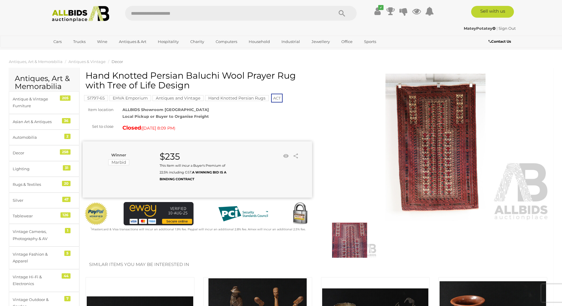
click at [71, 12] on img at bounding box center [81, 14] width 64 height 16
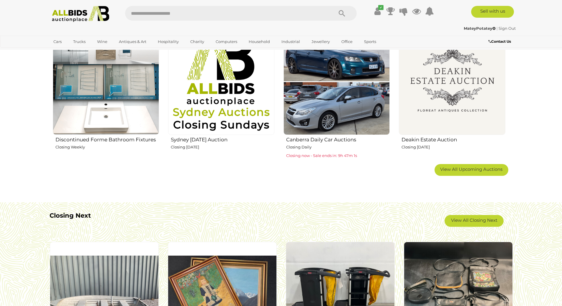
scroll to position [472, 0]
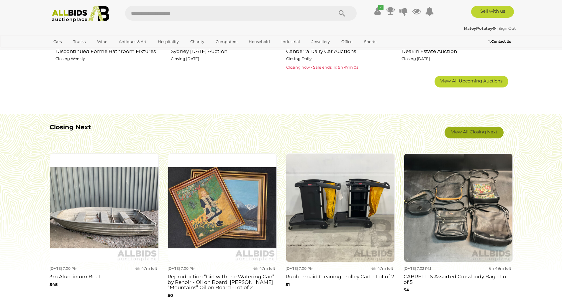
click at [470, 133] on link "View All Closing Next" at bounding box center [473, 133] width 59 height 12
